Goal: Navigation & Orientation: Find specific page/section

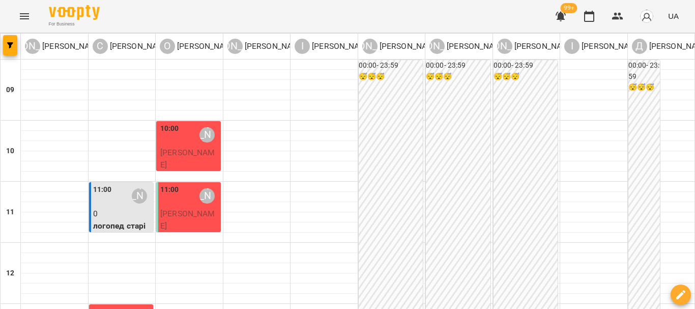
scroll to position [236, 0]
click at [25, 13] on icon "Menu" at bounding box center [24, 16] width 12 height 12
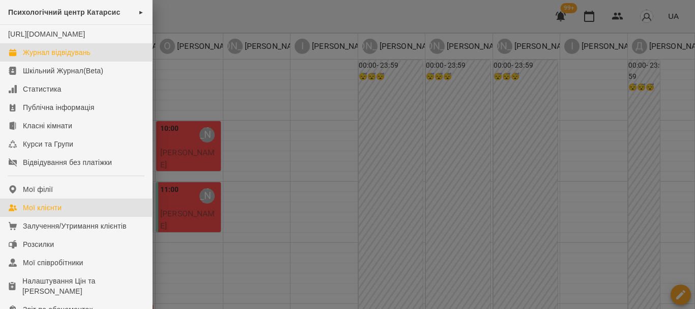
click at [54, 211] on link "Мої клієнти" at bounding box center [76, 207] width 152 height 18
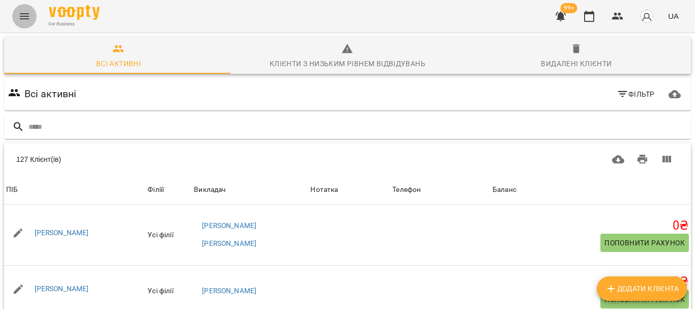
click at [25, 21] on icon "Menu" at bounding box center [24, 16] width 12 height 12
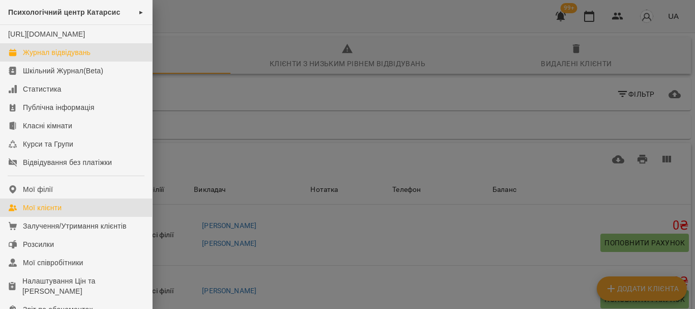
click at [36, 58] on div "Журнал відвідувань" at bounding box center [57, 52] width 68 height 10
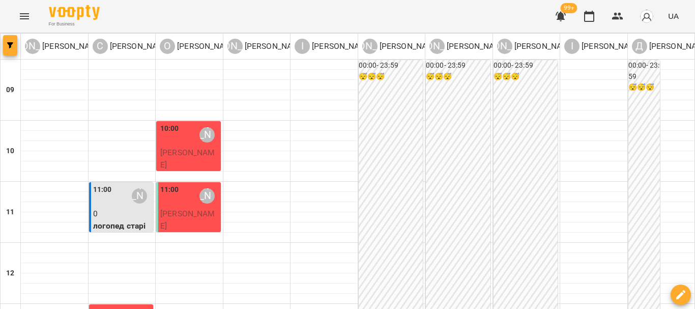
click at [11, 48] on button "button" at bounding box center [10, 45] width 14 height 20
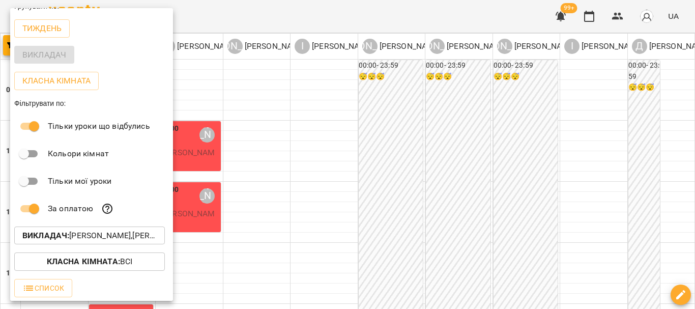
scroll to position [15, 0]
click at [111, 229] on p "Викладач : [PERSON_NAME],[PERSON_NAME],[PERSON_NAME],[PERSON_NAME],[PERSON_NAME…" at bounding box center [89, 235] width 134 height 12
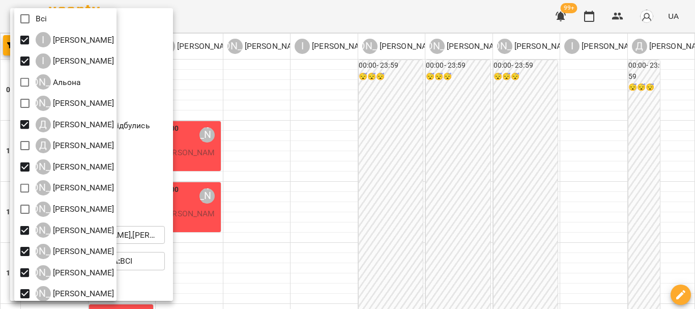
click at [272, 16] on div at bounding box center [347, 154] width 695 height 309
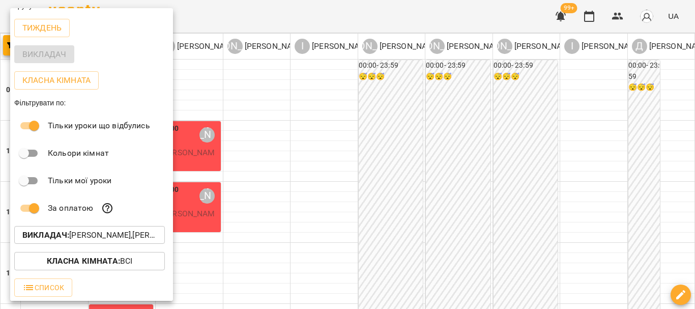
click at [271, 16] on div at bounding box center [347, 154] width 695 height 309
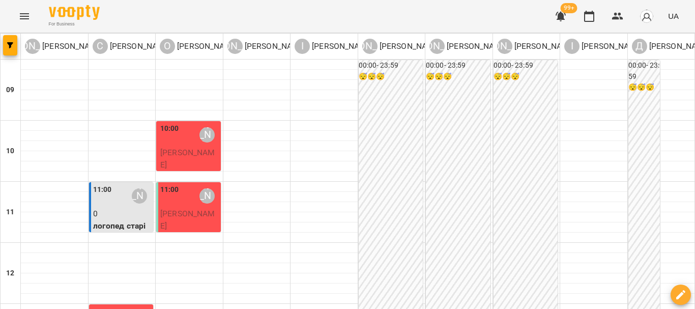
scroll to position [0, 0]
click at [29, 12] on icon "Menu" at bounding box center [24, 16] width 12 height 12
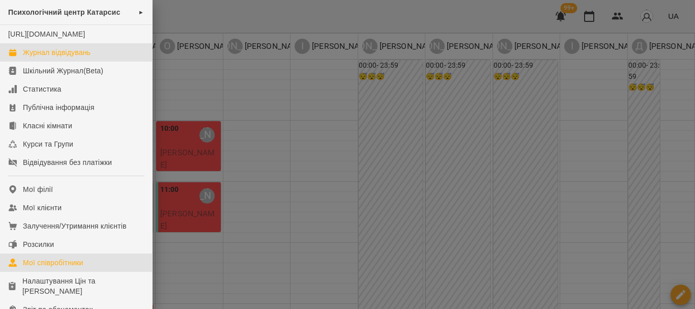
click at [69, 268] on div "Мої співробітники" at bounding box center [53, 263] width 61 height 10
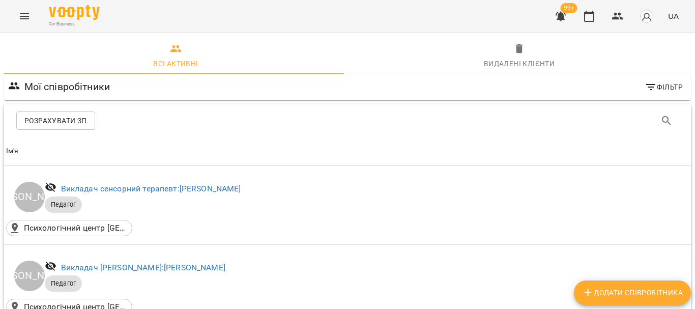
click at [20, 17] on icon "Menu" at bounding box center [24, 16] width 12 height 12
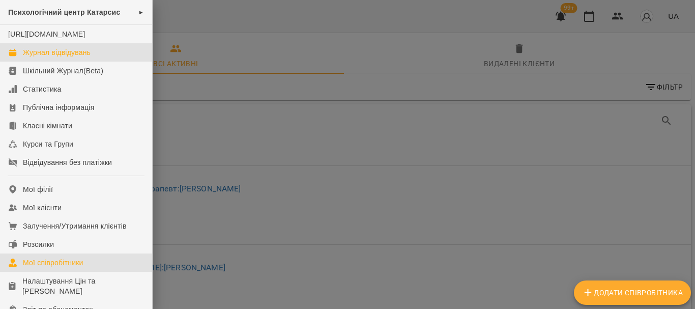
click at [47, 58] on div "Журнал відвідувань" at bounding box center [57, 52] width 68 height 10
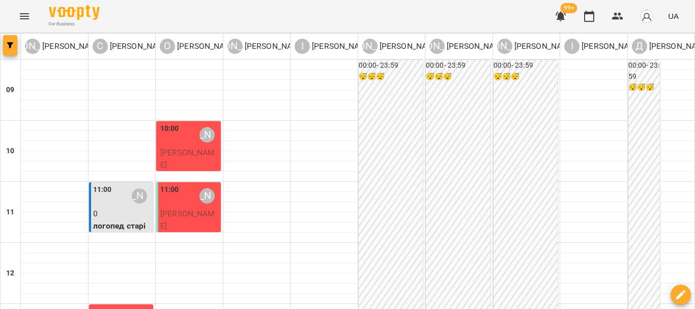
click at [9, 46] on icon "button" at bounding box center [10, 45] width 6 height 6
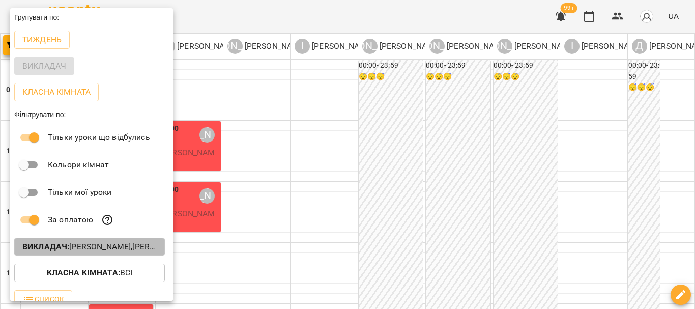
click at [96, 251] on p "Викладач : [PERSON_NAME],[PERSON_NAME],[PERSON_NAME],[PERSON_NAME],[PERSON_NAME…" at bounding box center [89, 247] width 134 height 12
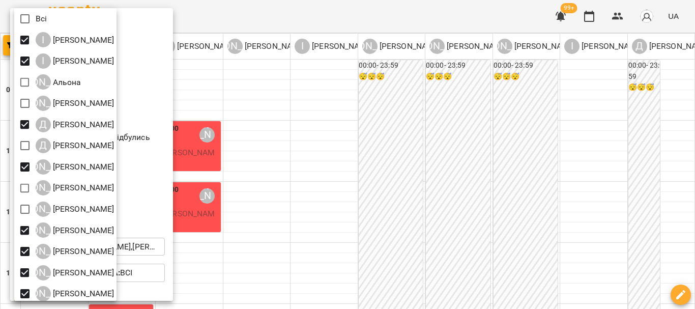
click at [246, 13] on div at bounding box center [347, 154] width 695 height 309
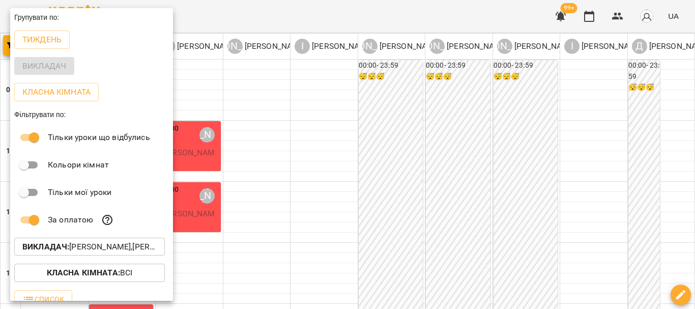
click at [285, 4] on div at bounding box center [347, 154] width 695 height 309
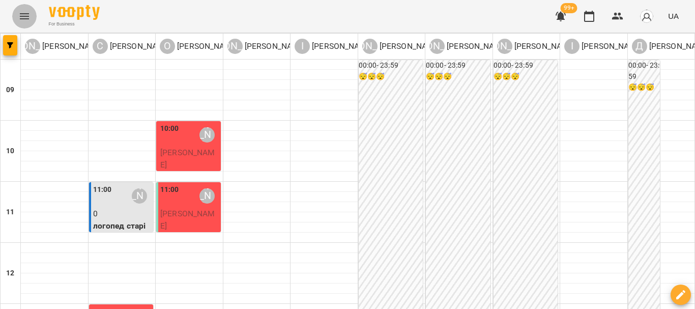
click at [23, 16] on icon "Menu" at bounding box center [24, 16] width 12 height 12
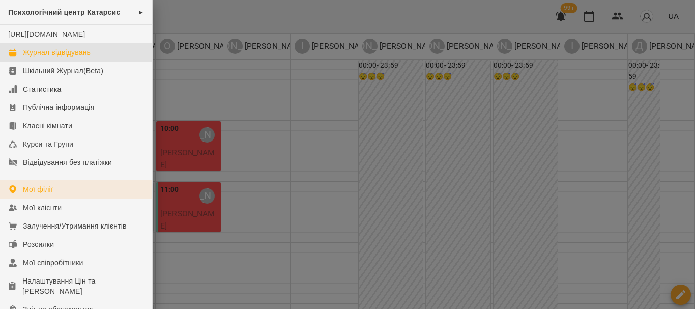
click at [42, 194] on div "Мої філії" at bounding box center [38, 189] width 30 height 10
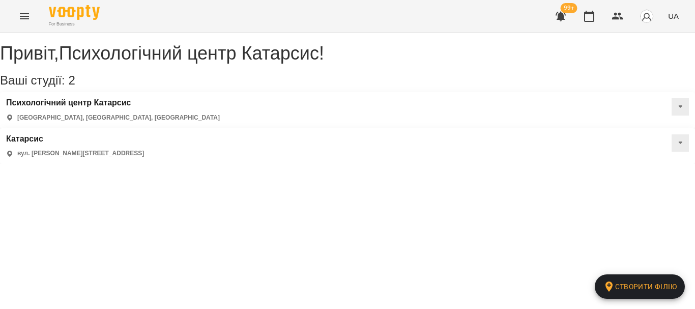
click at [144, 149] on p "вул. [PERSON_NAME][STREET_ADDRESS]" at bounding box center [80, 153] width 127 height 9
click at [144, 134] on h3 "Катарсис" at bounding box center [75, 138] width 138 height 9
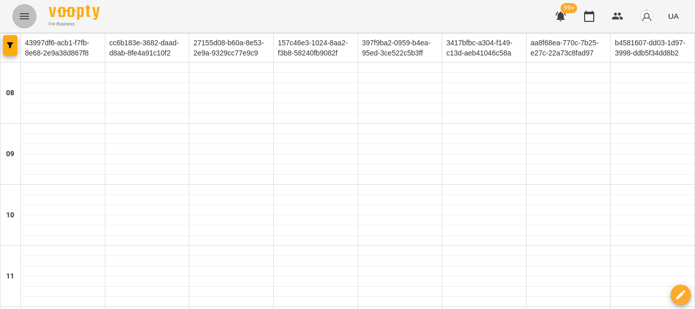
click at [32, 16] on button "Menu" at bounding box center [24, 16] width 24 height 24
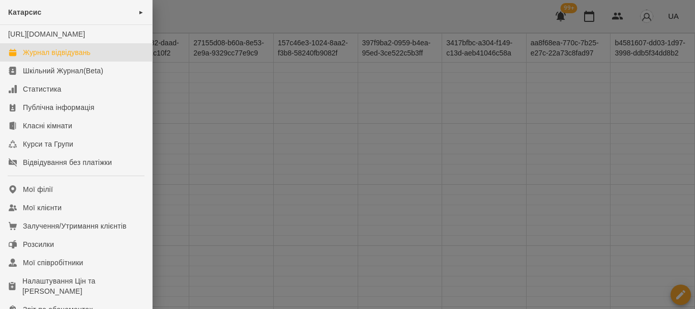
click at [69, 58] on div "Журнал відвідувань" at bounding box center [57, 52] width 68 height 10
